Goal: Task Accomplishment & Management: Manage account settings

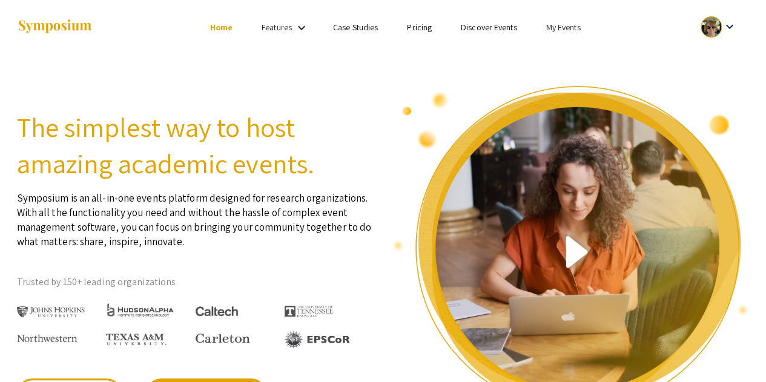
click at [563, 32] on link "My Events" at bounding box center [563, 27] width 35 height 11
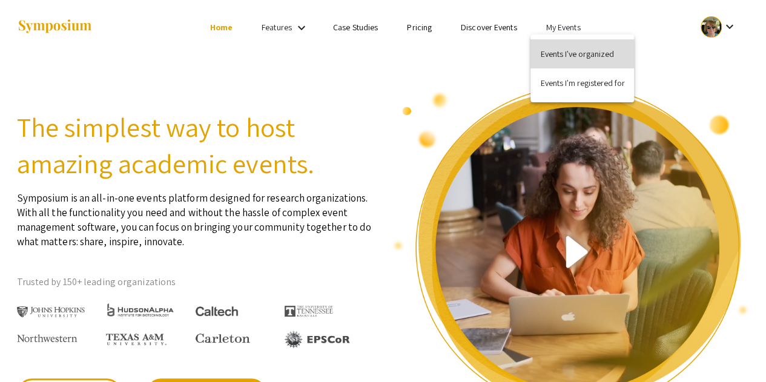
click at [568, 53] on button "Events I've organized" at bounding box center [583, 53] width 104 height 29
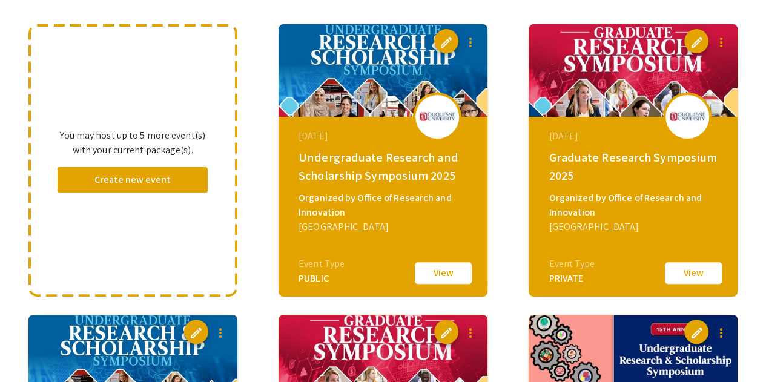
scroll to position [134, 0]
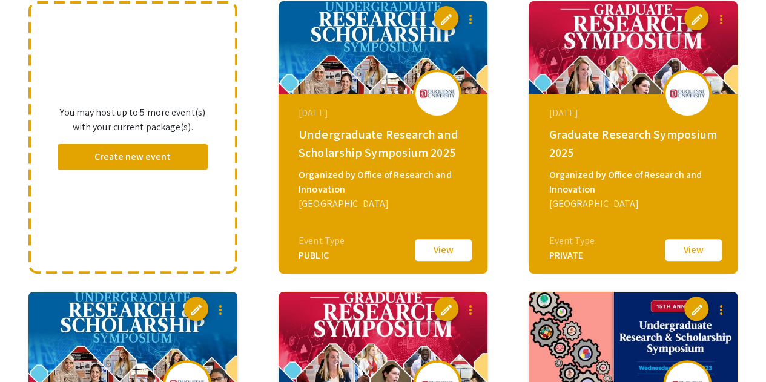
click at [441, 250] on button "View" at bounding box center [443, 249] width 61 height 25
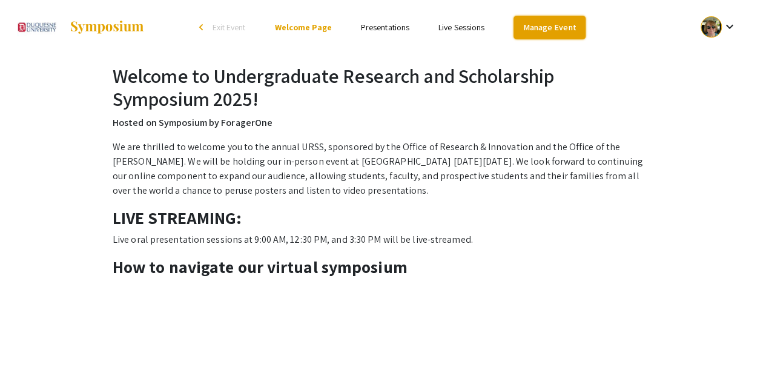
click at [554, 31] on link "Manage Event" at bounding box center [549, 28] width 71 height 24
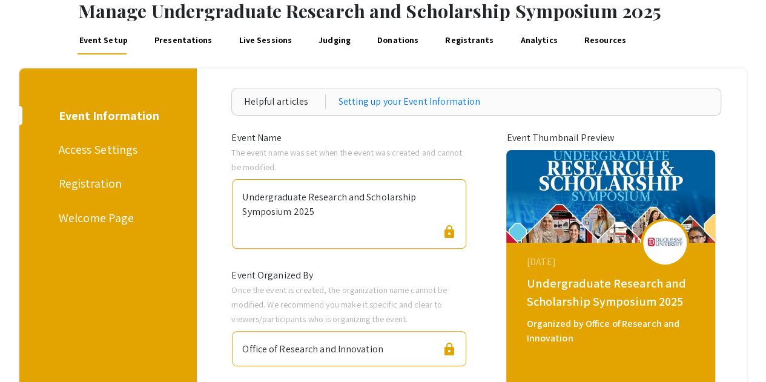
scroll to position [58, 0]
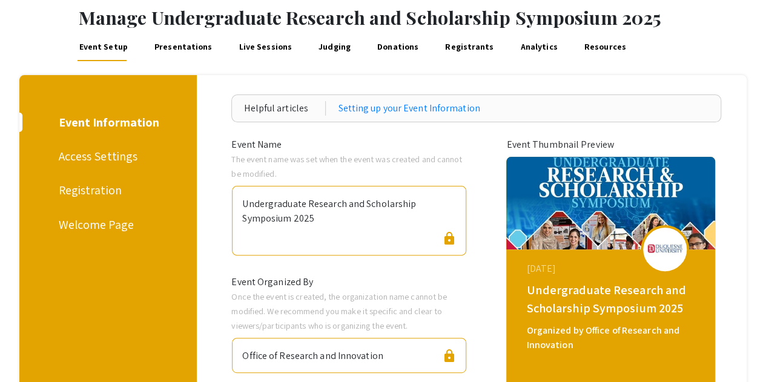
click at [89, 158] on div "Access Settings" at bounding box center [106, 156] width 94 height 18
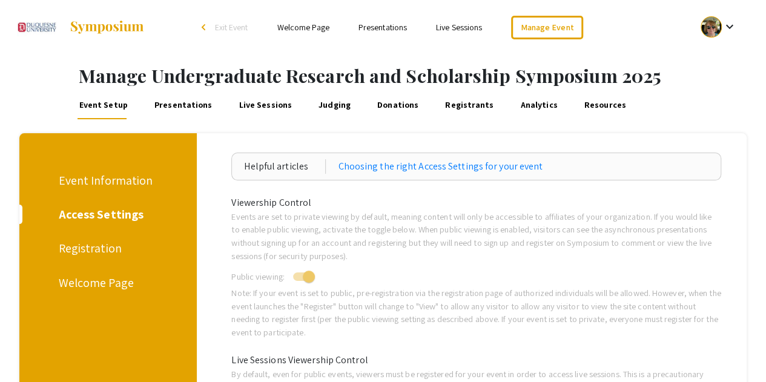
click at [96, 249] on div "Registration" at bounding box center [106, 248] width 94 height 18
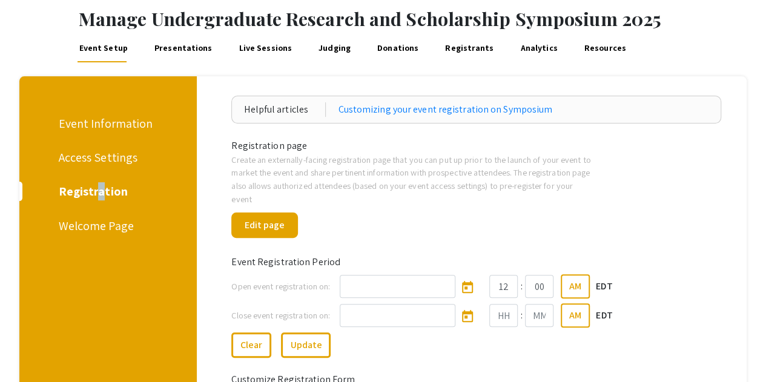
scroll to position [38, 0]
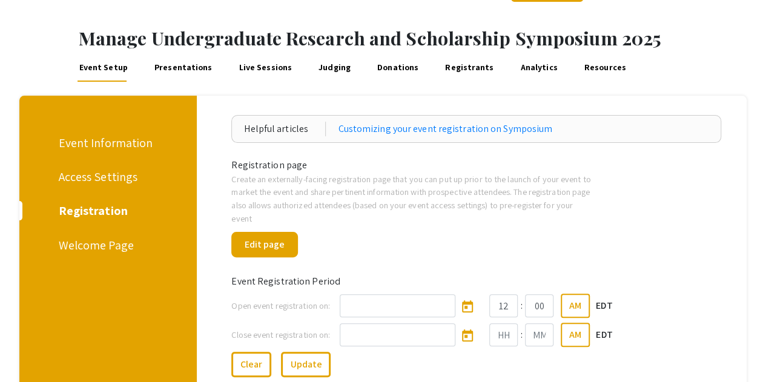
click at [101, 251] on div "Welcome Page" at bounding box center [106, 245] width 94 height 18
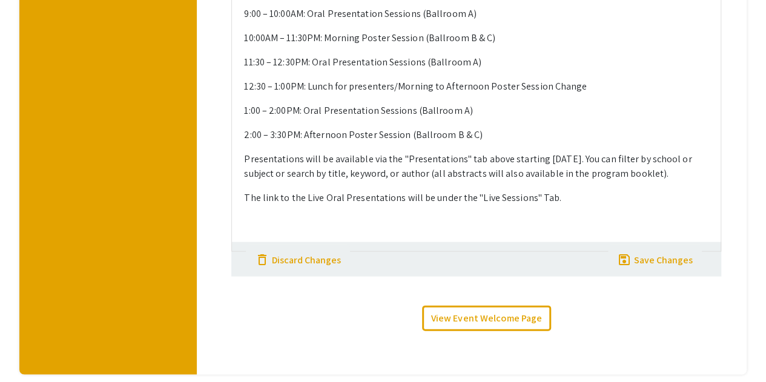
scroll to position [1213, 0]
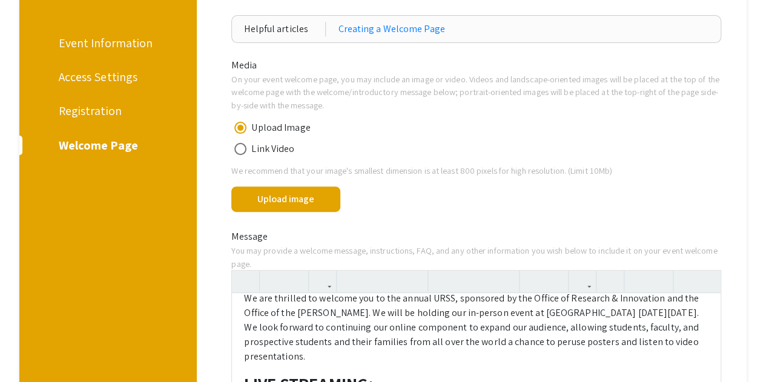
scroll to position [0, 0]
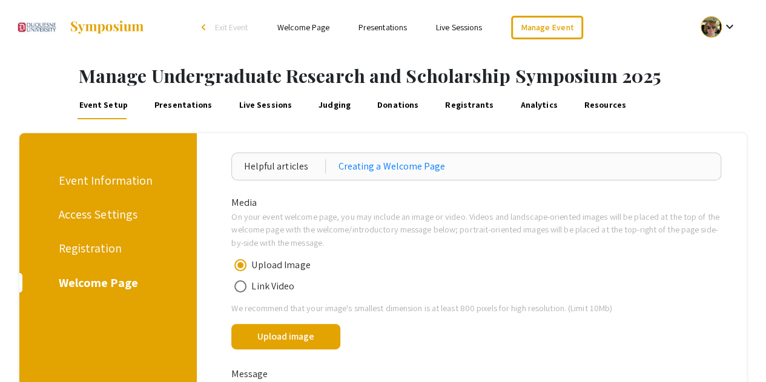
click at [303, 28] on link "Welcome Page" at bounding box center [303, 27] width 52 height 11
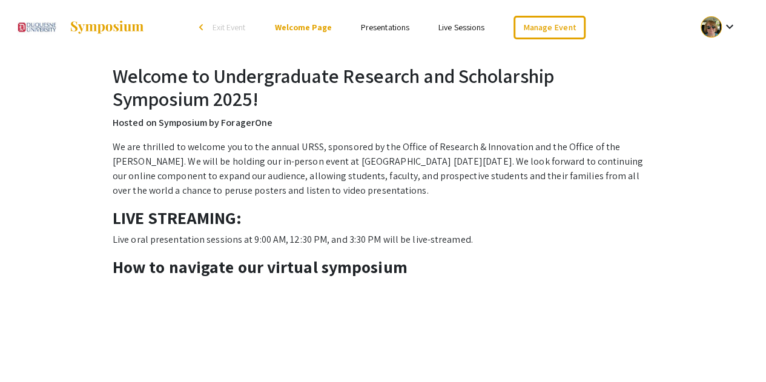
click at [108, 25] on img at bounding box center [107, 27] width 76 height 15
click at [306, 28] on link "Welcome Page" at bounding box center [302, 27] width 57 height 11
click at [718, 24] on div at bounding box center [711, 26] width 21 height 21
click at [598, 52] on div at bounding box center [383, 191] width 766 height 382
click at [94, 26] on img at bounding box center [107, 27] width 76 height 15
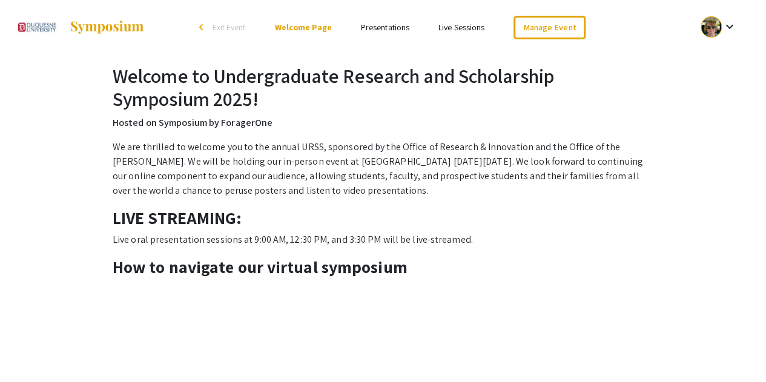
click at [225, 25] on span "Exit Event" at bounding box center [228, 27] width 33 height 11
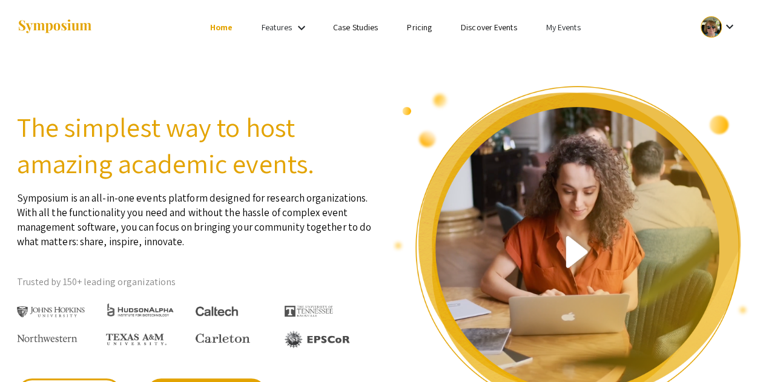
click at [558, 22] on link "My Events" at bounding box center [563, 27] width 35 height 11
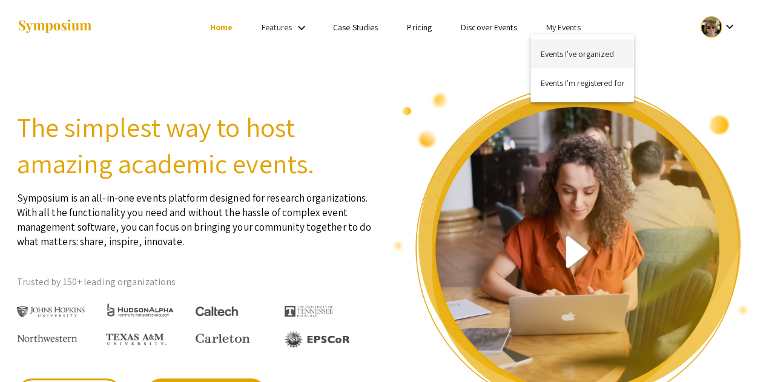
click at [560, 50] on button "Events I've organized" at bounding box center [583, 53] width 104 height 29
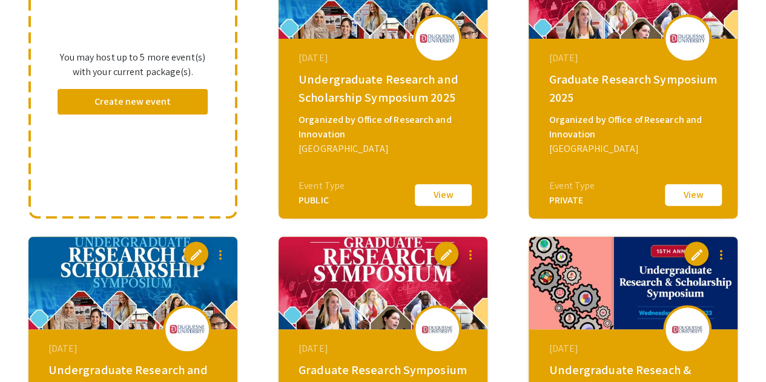
scroll to position [182, 0]
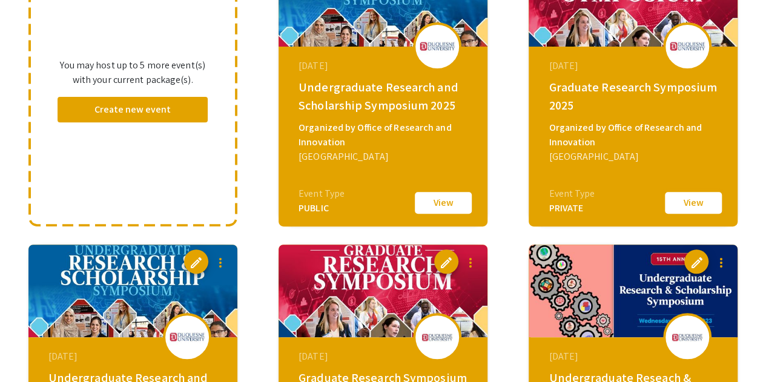
click at [703, 197] on button "View" at bounding box center [693, 202] width 61 height 25
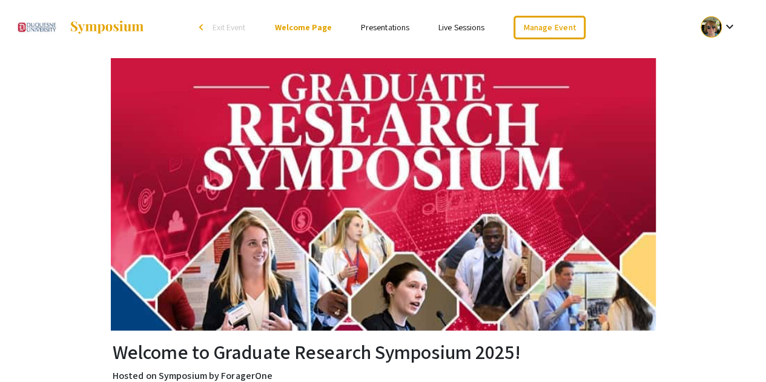
click at [374, 26] on link "Presentations" at bounding box center [385, 27] width 48 height 11
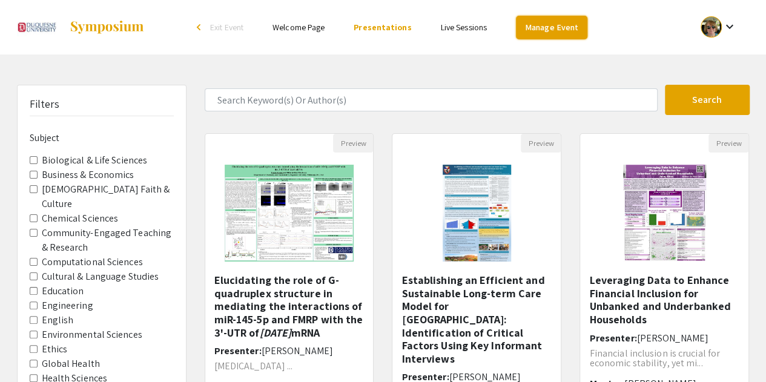
click at [548, 30] on link "Manage Event" at bounding box center [551, 28] width 71 height 24
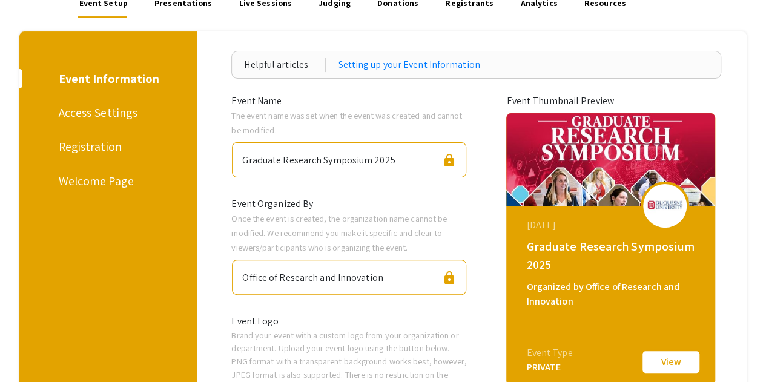
scroll to position [88, 0]
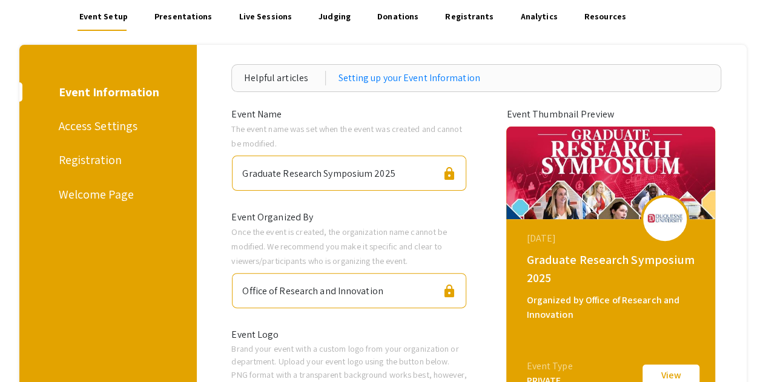
click at [121, 124] on div "Access Settings" at bounding box center [106, 126] width 94 height 18
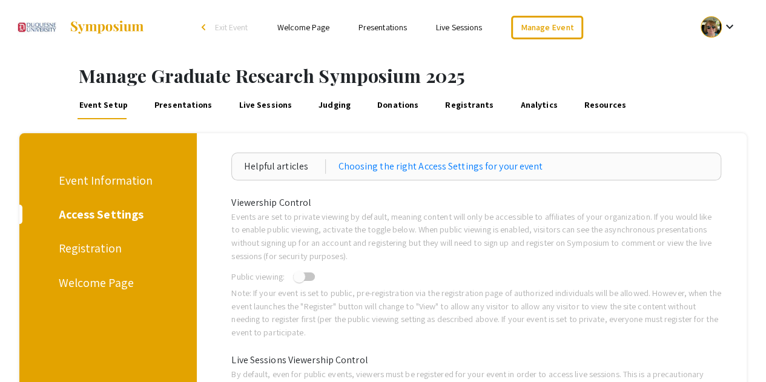
click at [301, 27] on link "Welcome Page" at bounding box center [303, 27] width 52 height 11
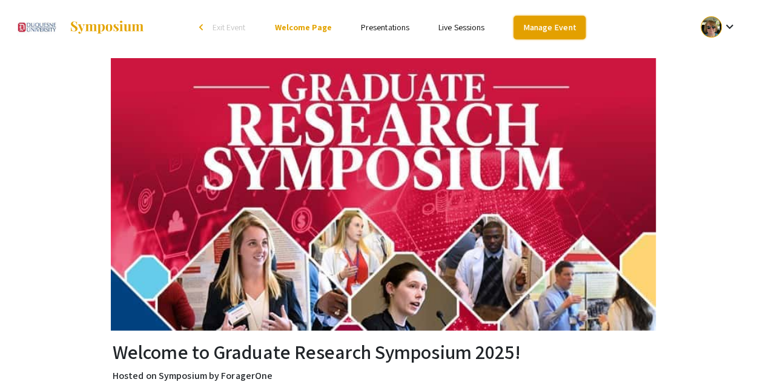
click at [529, 27] on link "Manage Event" at bounding box center [549, 28] width 71 height 24
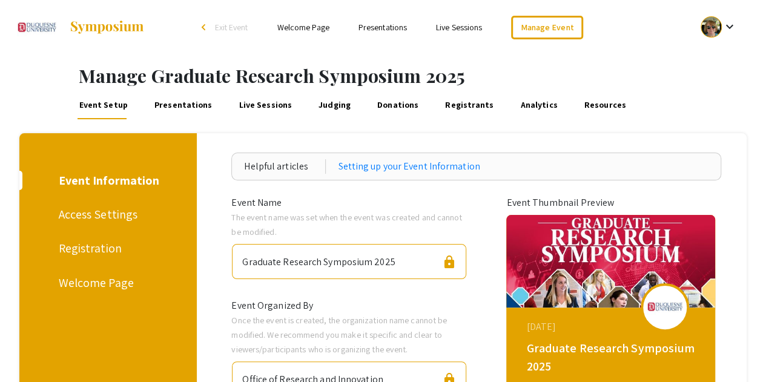
click at [121, 208] on div "Access Settings" at bounding box center [106, 214] width 94 height 18
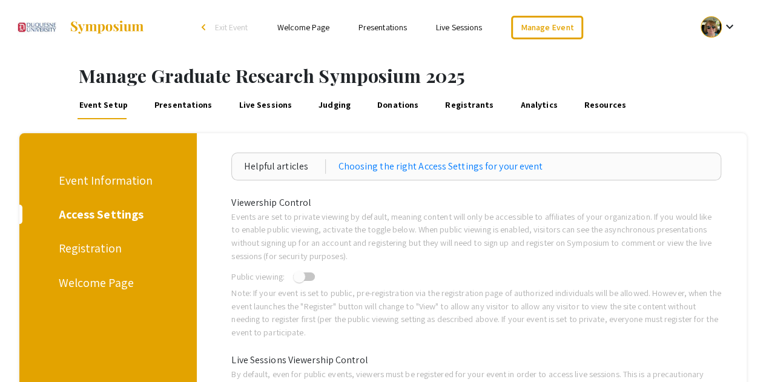
click at [315, 276] on span at bounding box center [304, 277] width 22 height 8
click at [299, 281] on input "checkbox" at bounding box center [299, 281] width 1 height 1
checkbox input "true"
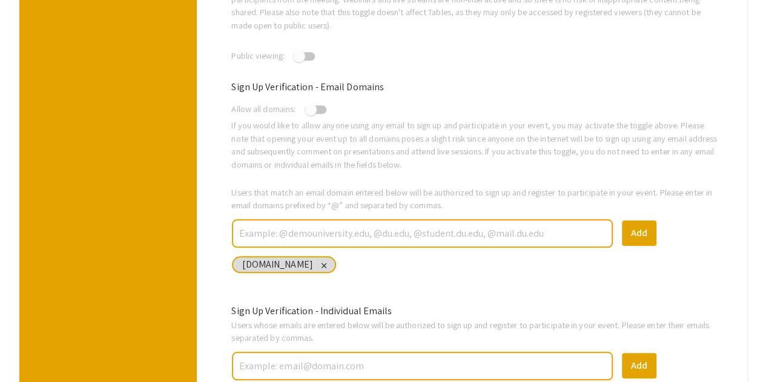
scroll to position [439, 0]
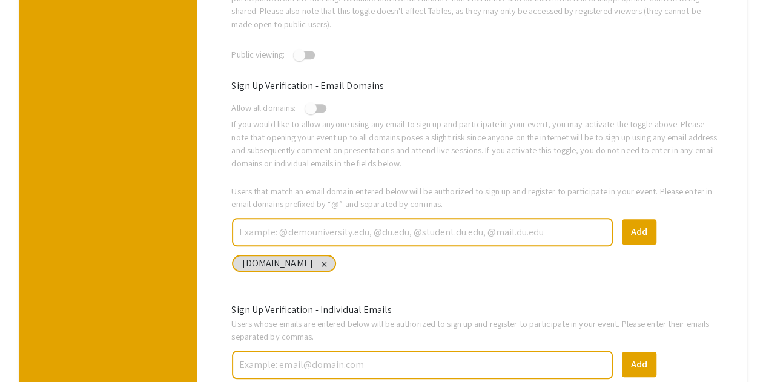
click at [320, 260] on div "close" at bounding box center [324, 264] width 8 height 8
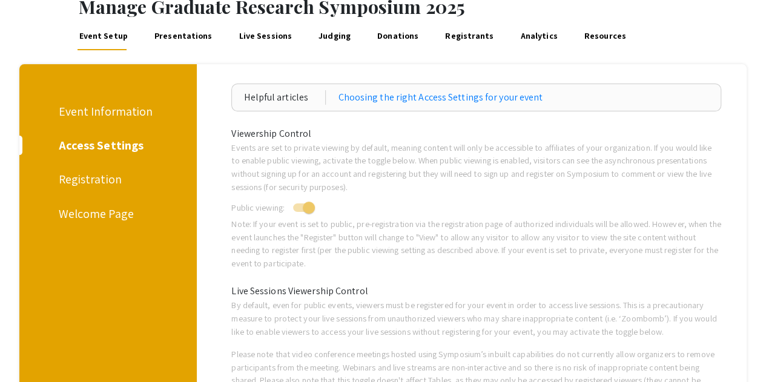
scroll to position [0, 0]
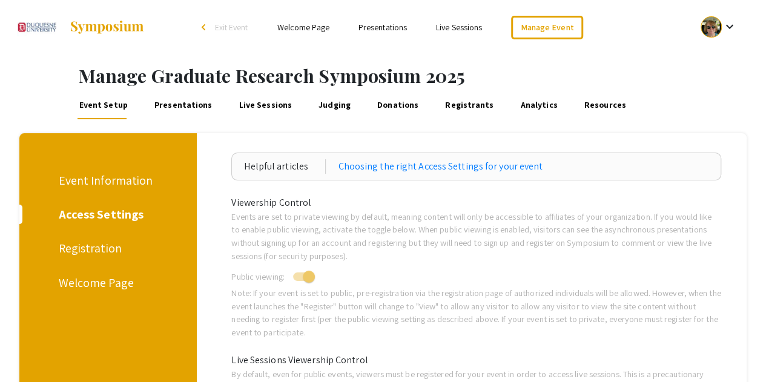
click at [302, 27] on link "Welcome Page" at bounding box center [303, 27] width 52 height 11
